Goal: Entertainment & Leisure: Consume media (video, audio)

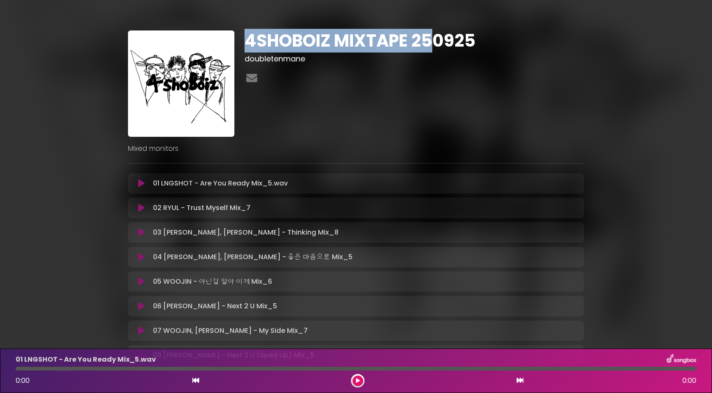
drag, startPoint x: 244, startPoint y: 39, endPoint x: 412, endPoint y: 41, distance: 168.6
click at [430, 48] on div "4SHOBOIZ MIXTAPE 250925 doubletenmane" at bounding box center [413, 83] width 349 height 106
click at [402, 42] on h1 "4SHOBOIZ MIXTAPE 250925" at bounding box center [413, 40] width 339 height 20
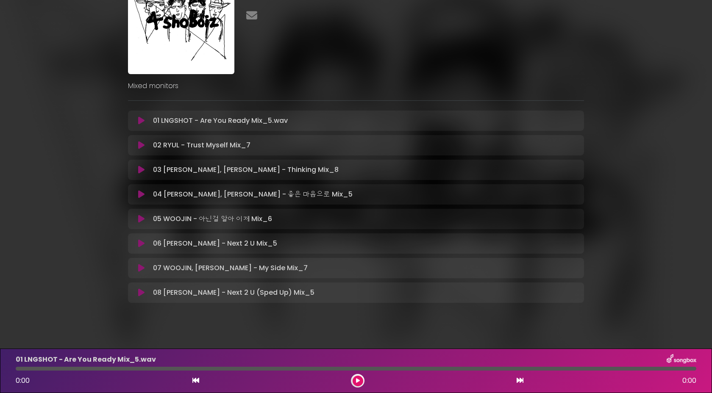
scroll to position [71, 0]
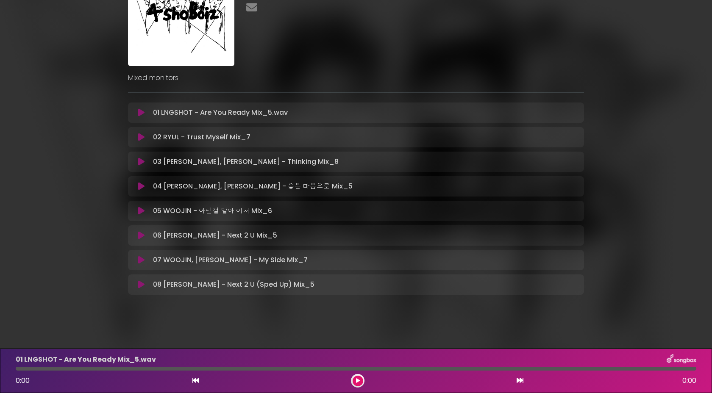
click at [139, 260] on icon at bounding box center [141, 260] width 6 height 8
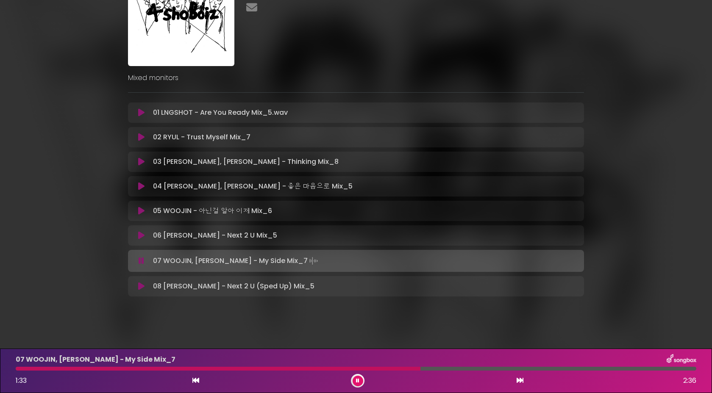
click at [138, 183] on icon at bounding box center [141, 186] width 6 height 8
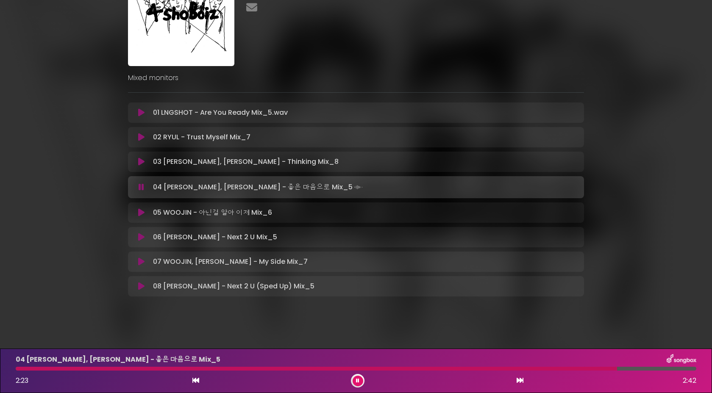
scroll to position [72, 0]
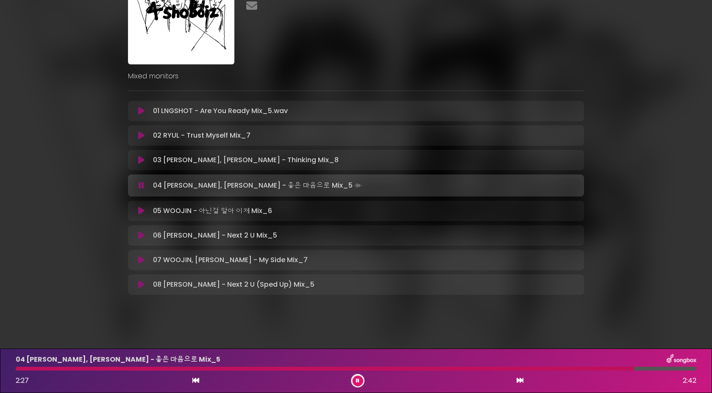
click at [140, 189] on icon at bounding box center [141, 185] width 6 height 8
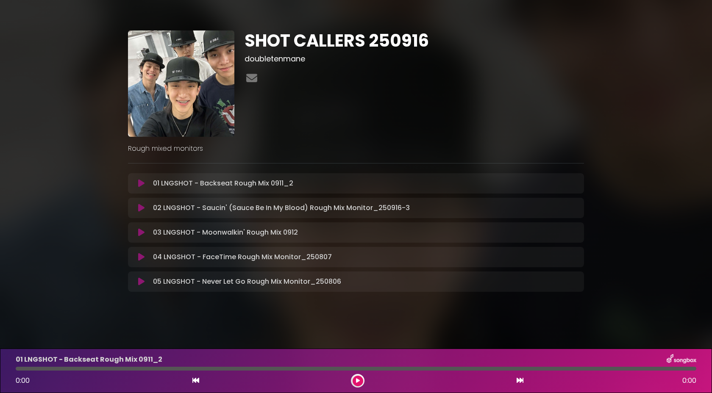
click at [138, 255] on icon at bounding box center [141, 257] width 6 height 8
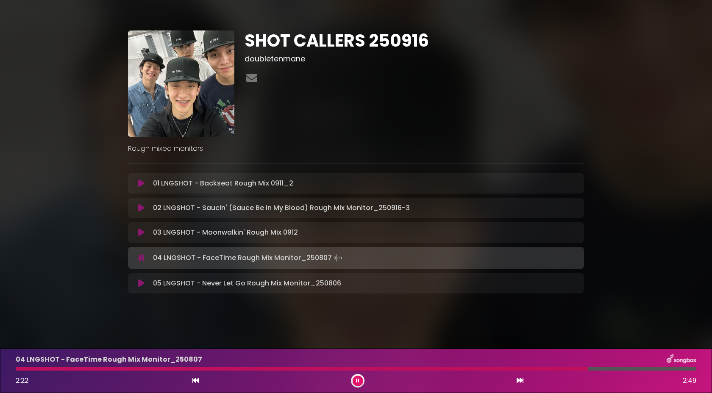
click at [135, 258] on button at bounding box center [141, 258] width 17 height 8
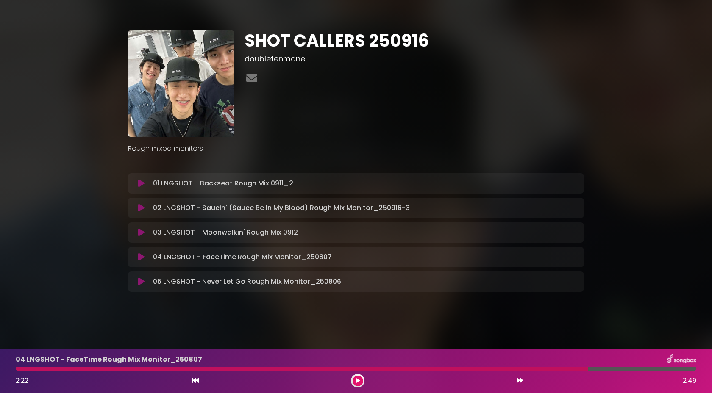
click at [144, 282] on icon at bounding box center [141, 281] width 6 height 8
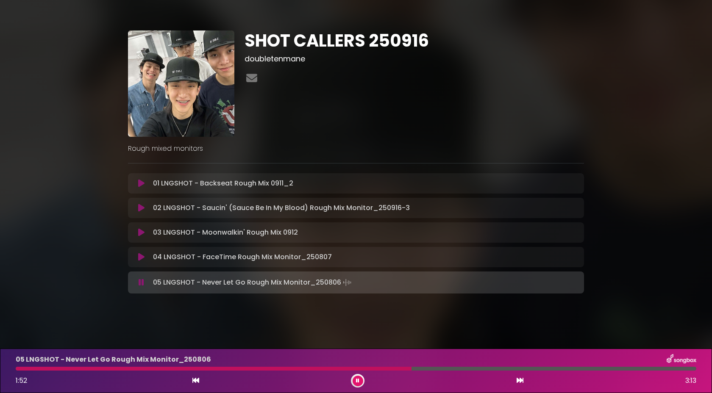
click at [144, 282] on icon at bounding box center [141, 282] width 6 height 8
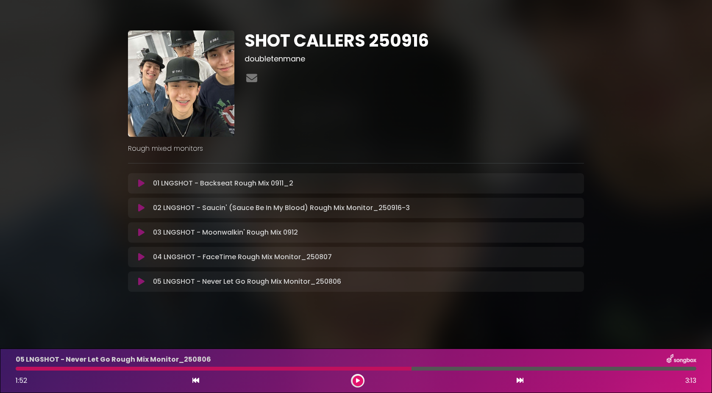
click at [27, 318] on div at bounding box center [214, 369] width 396 height 4
drag, startPoint x: 410, startPoint y: 369, endPoint x: 185, endPoint y: 379, distance: 224.7
click at [190, 318] on div "05 LNGSHOT - Never Let Go Rough Mix Monitor_250806 1:52 3:13" at bounding box center [356, 370] width 690 height 33
click at [144, 257] on button at bounding box center [141, 257] width 17 height 8
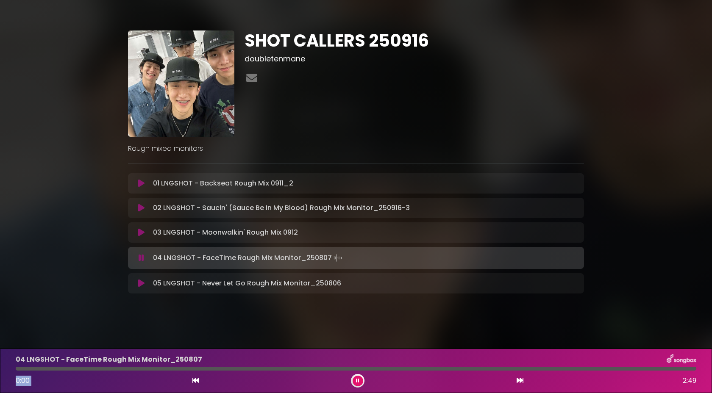
click at [142, 280] on icon at bounding box center [141, 283] width 6 height 8
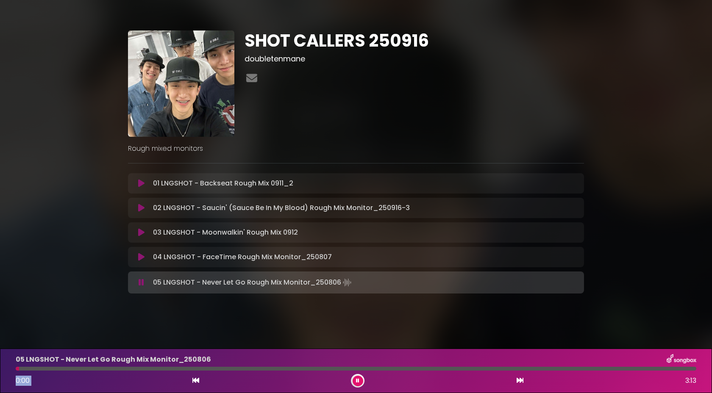
click at [47, 318] on div at bounding box center [356, 369] width 680 height 4
click at [119, 318] on div at bounding box center [74, 369] width 116 height 4
click at [356, 318] on button at bounding box center [357, 381] width 11 height 11
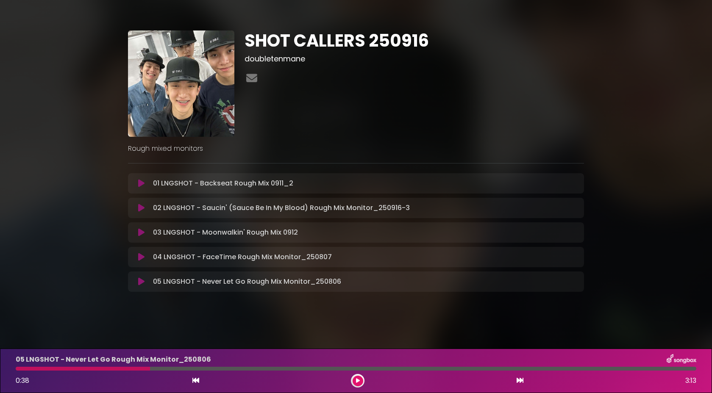
click at [142, 231] on icon at bounding box center [141, 232] width 6 height 8
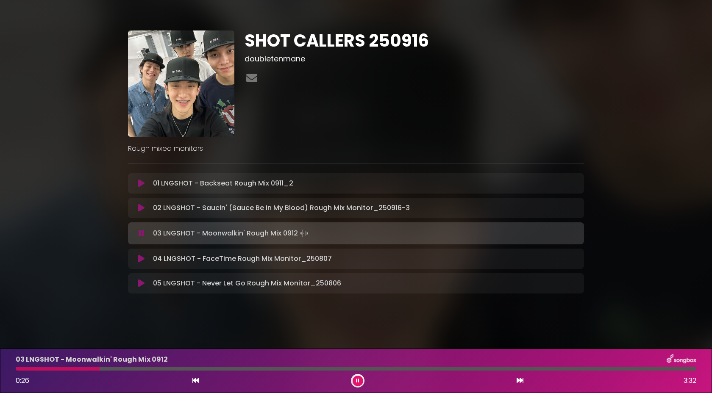
click at [197, 318] on div at bounding box center [356, 369] width 680 height 4
click at [362, 318] on div at bounding box center [358, 381] width 14 height 14
click at [359, 318] on button at bounding box center [357, 381] width 11 height 11
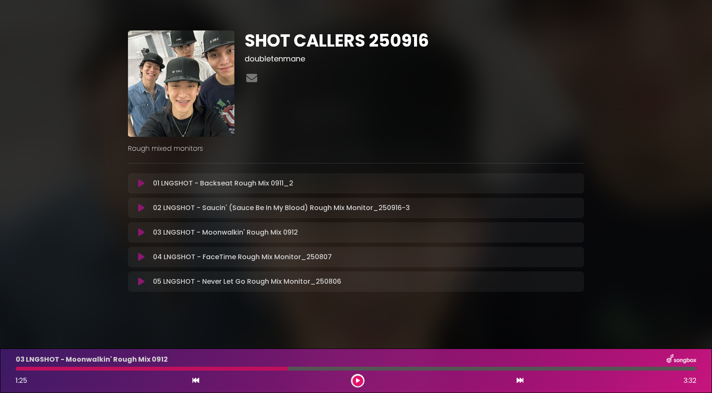
click at [137, 185] on button at bounding box center [141, 183] width 17 height 8
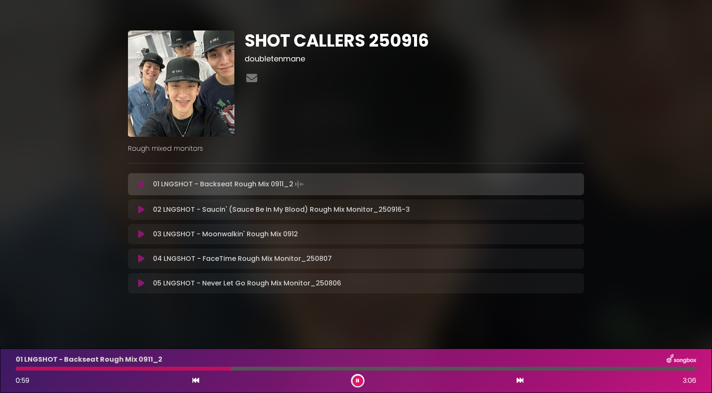
click at [362, 318] on button at bounding box center [357, 381] width 11 height 11
